Goal: Task Accomplishment & Management: Use online tool/utility

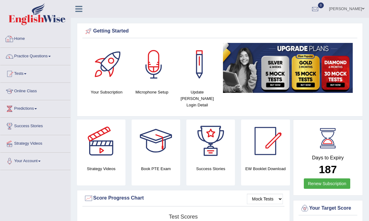
click at [23, 39] on link "Home" at bounding box center [35, 37] width 70 height 15
click at [22, 72] on link "Tests" at bounding box center [35, 72] width 70 height 15
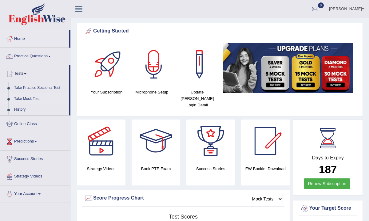
click at [29, 99] on link "Take Mock Test" at bounding box center [39, 99] width 57 height 11
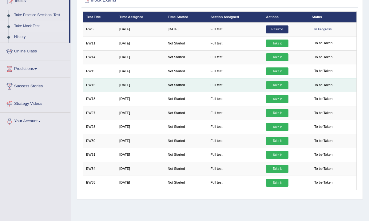
scroll to position [74, 0]
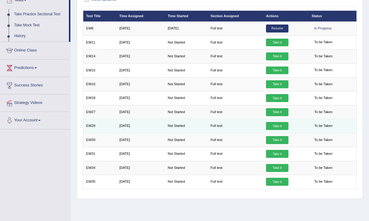
click at [276, 122] on link "Take it" at bounding box center [277, 126] width 22 height 8
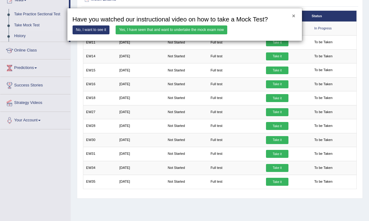
click at [293, 18] on button "×" at bounding box center [293, 17] width 3 height 6
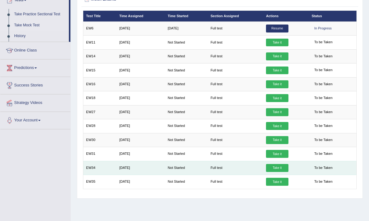
click at [283, 166] on link "Take it" at bounding box center [277, 168] width 22 height 8
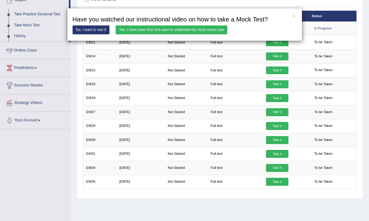
click at [217, 27] on link "Yes, I have seen that and want to undertake the mock exam now" at bounding box center [171, 29] width 112 height 9
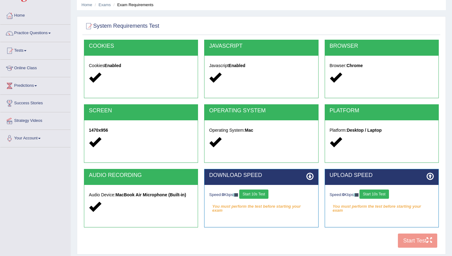
scroll to position [25, 0]
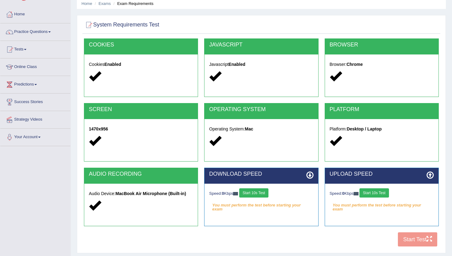
click at [256, 193] on button "Start 10s Test" at bounding box center [253, 192] width 29 height 9
click at [368, 195] on button "Start 10s Test" at bounding box center [373, 192] width 29 height 9
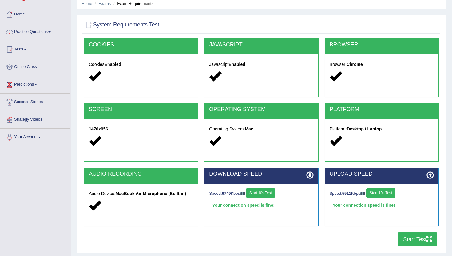
click at [368, 221] on button "Start Test" at bounding box center [416, 239] width 39 height 14
